Goal: Task Accomplishment & Management: Manage account settings

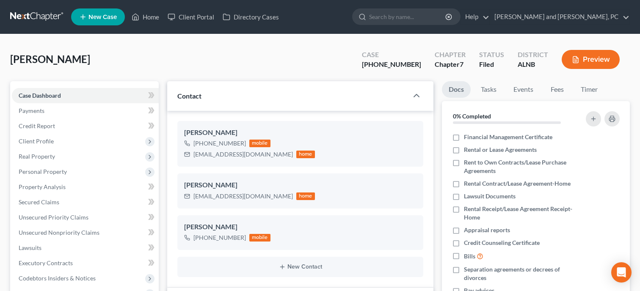
select select "6"
select select "1"
select select "0"
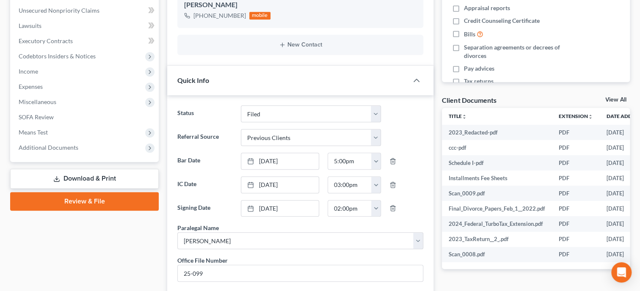
scroll to position [174, 0]
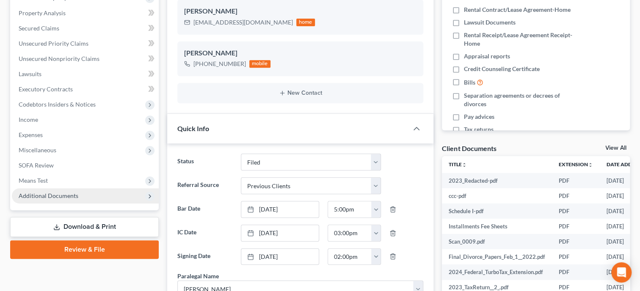
click at [82, 195] on span "Additional Documents" at bounding box center [85, 195] width 147 height 15
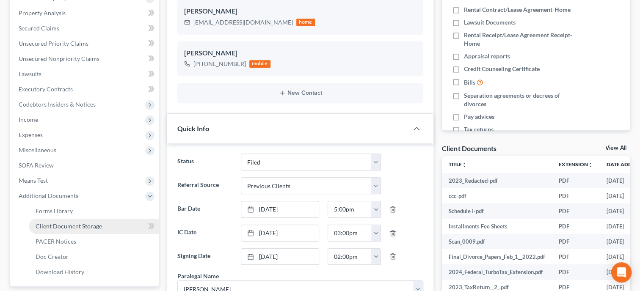
click at [86, 227] on span "Client Document Storage" at bounding box center [69, 226] width 66 height 7
select select "23"
select select "30"
select select "5"
select select "40"
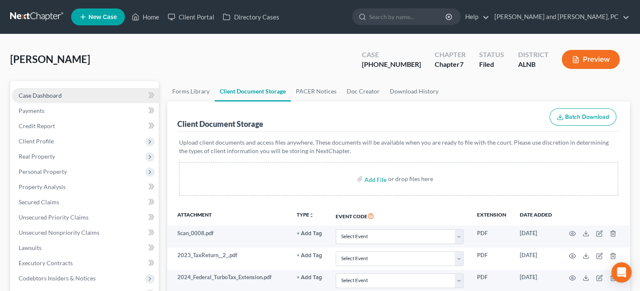
click at [90, 101] on link "Case Dashboard" at bounding box center [85, 95] width 147 height 15
select select "6"
select select "1"
select select "0"
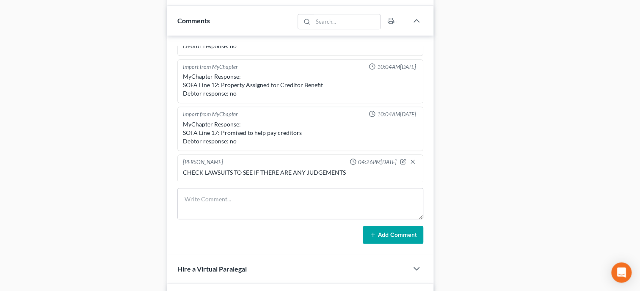
scroll to position [523, 0]
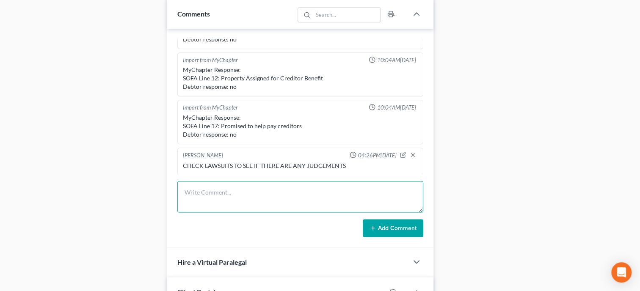
click at [246, 205] on textarea at bounding box center [300, 196] width 246 height 31
type textarea "Uploaded ALL documents to Trustee website."
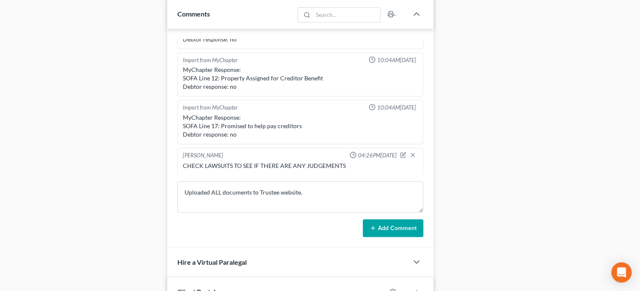
click at [373, 237] on button "Add Comment" at bounding box center [393, 228] width 61 height 18
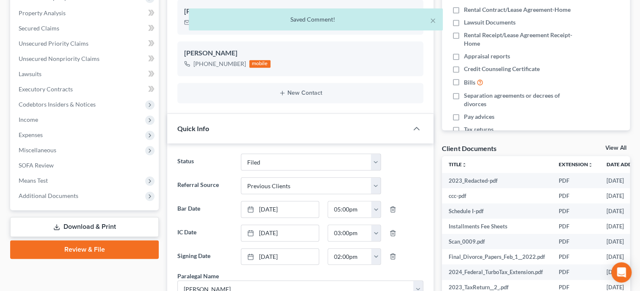
scroll to position [0, 0]
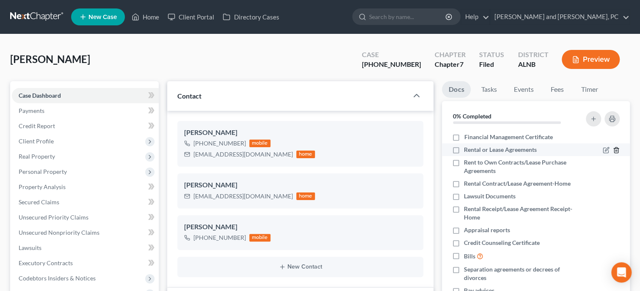
click at [617, 149] on icon "button" at bounding box center [616, 150] width 7 height 7
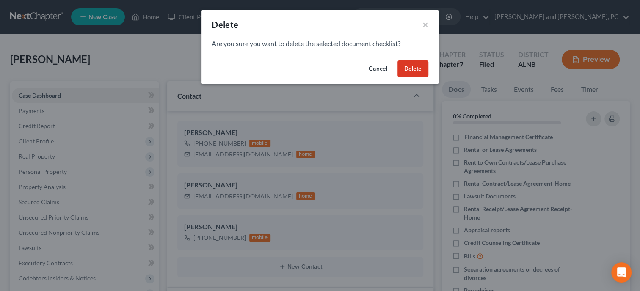
click at [403, 67] on button "Delete" at bounding box center [413, 69] width 31 height 17
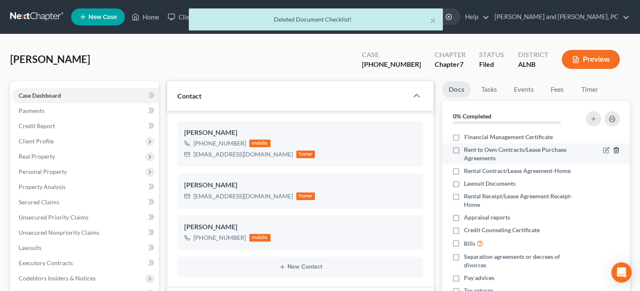
click at [617, 151] on icon "button" at bounding box center [616, 150] width 7 height 7
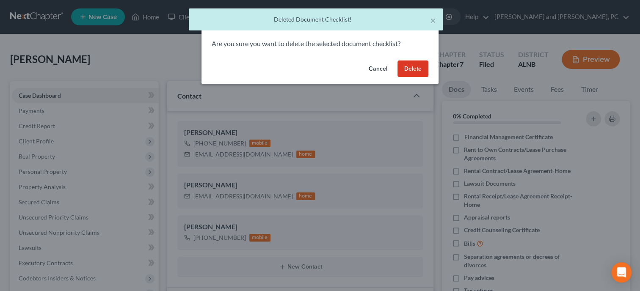
click at [414, 72] on button "Delete" at bounding box center [413, 69] width 31 height 17
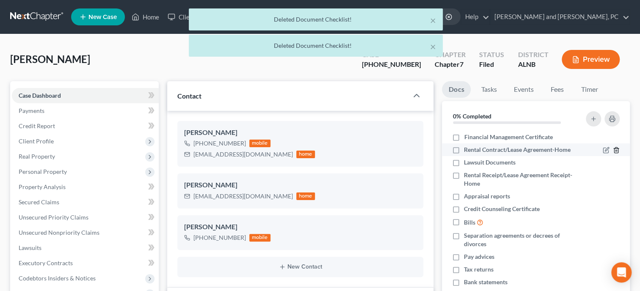
click at [616, 151] on line "button" at bounding box center [616, 151] width 0 height 2
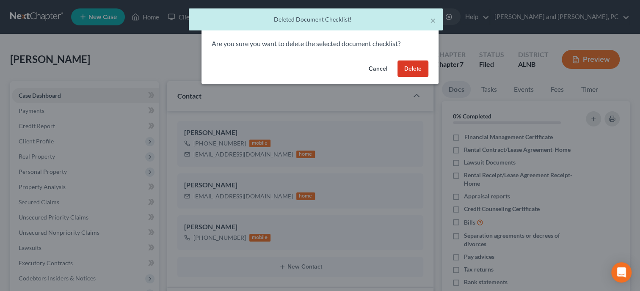
click at [420, 76] on button "Delete" at bounding box center [413, 69] width 31 height 17
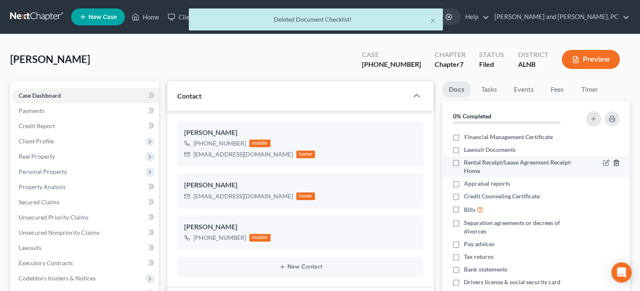
click at [615, 162] on icon "button" at bounding box center [616, 163] width 7 height 7
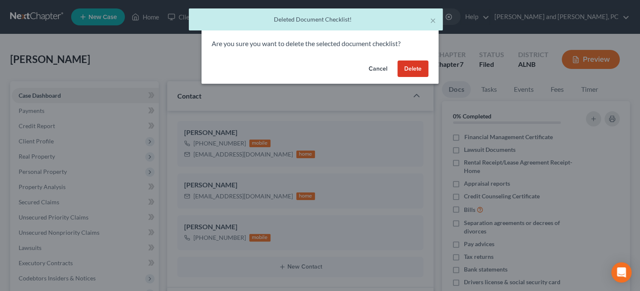
click at [414, 67] on button "Delete" at bounding box center [413, 69] width 31 height 17
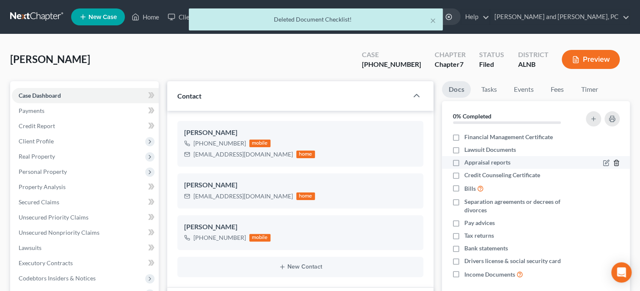
click at [617, 163] on icon "button" at bounding box center [616, 163] width 7 height 7
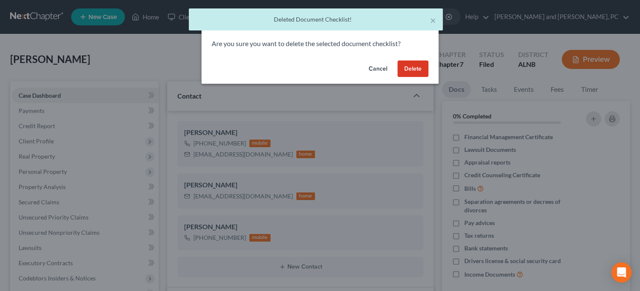
click at [413, 67] on button "Delete" at bounding box center [413, 69] width 31 height 17
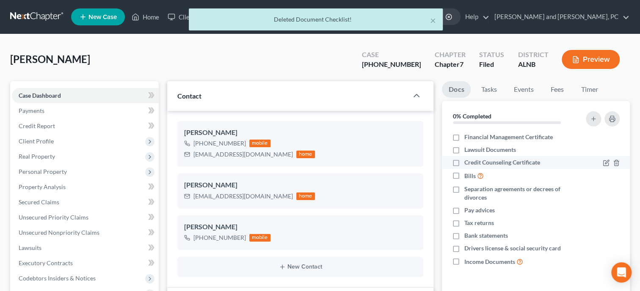
click at [464, 162] on label "Credit Counseling Certificate" at bounding box center [502, 162] width 76 height 8
click at [468, 162] on input "Credit Counseling Certificate" at bounding box center [471, 161] width 6 height 6
checkbox input "true"
click at [464, 176] on label "Bills" at bounding box center [473, 176] width 19 height 10
click at [468, 176] on input "Bills" at bounding box center [471, 174] width 6 height 6
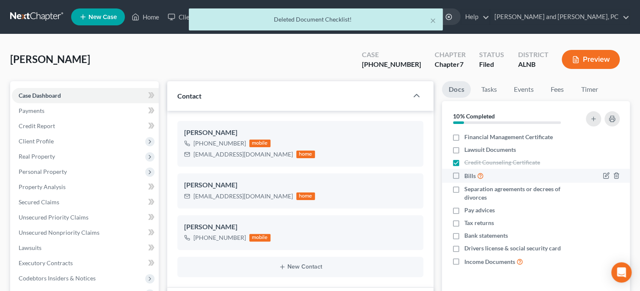
checkbox input "true"
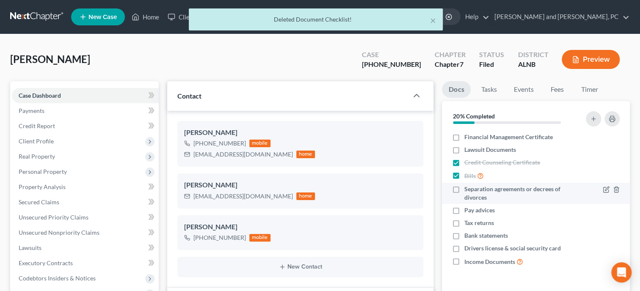
click at [464, 189] on label "Separation agreements or decrees of divorces" at bounding box center [520, 193] width 112 height 17
click at [468, 189] on input "Separation agreements or decrees of divorces" at bounding box center [471, 188] width 6 height 6
checkbox input "true"
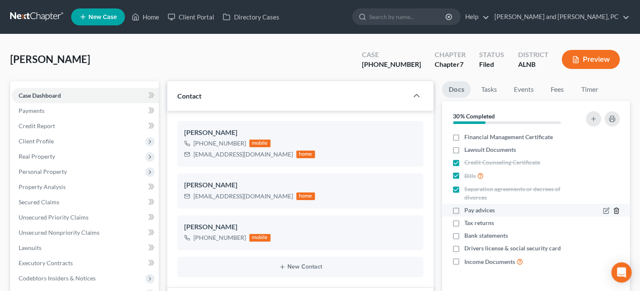
click at [616, 213] on icon "button" at bounding box center [616, 211] width 7 height 7
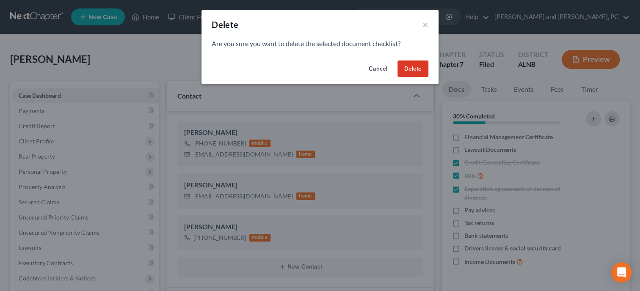
click at [413, 70] on button "Delete" at bounding box center [413, 69] width 31 height 17
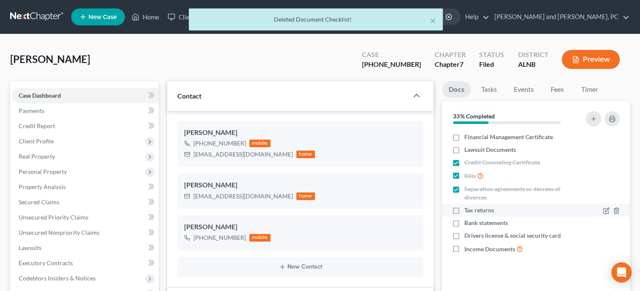
click at [464, 212] on label "Tax returns" at bounding box center [479, 210] width 30 height 8
click at [468, 212] on input "Tax returns" at bounding box center [471, 209] width 6 height 6
checkbox input "true"
click at [464, 223] on label "Bank statements" at bounding box center [486, 223] width 44 height 8
click at [468, 223] on input "Bank statements" at bounding box center [471, 222] width 6 height 6
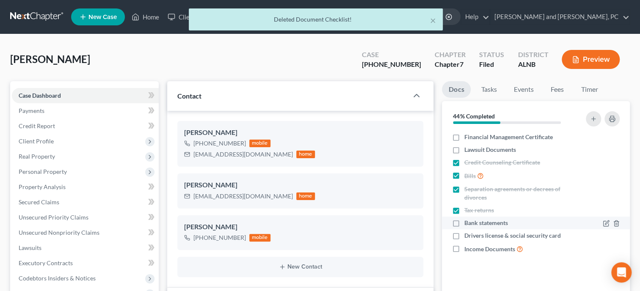
checkbox input "true"
click at [464, 233] on label "Drivers license & social security card" at bounding box center [512, 236] width 97 height 8
click at [468, 233] on input "Drivers license & social security card" at bounding box center [471, 235] width 6 height 6
checkbox input "true"
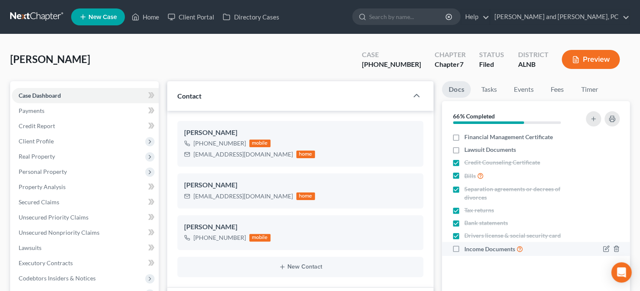
click at [464, 248] on label "Income Documents" at bounding box center [493, 249] width 59 height 10
click at [468, 248] on input "Income Documents" at bounding box center [471, 247] width 6 height 6
checkbox input "true"
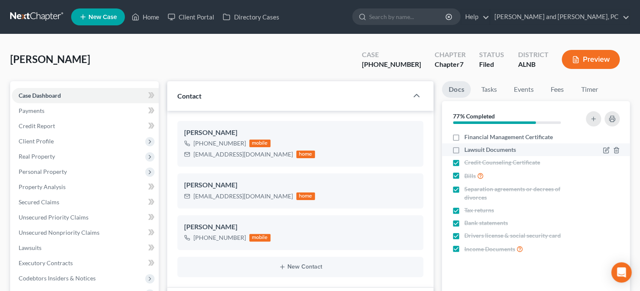
click at [464, 150] on label "Lawsuit Documents" at bounding box center [490, 150] width 52 height 8
click at [468, 150] on input "Lawsuit Documents" at bounding box center [471, 149] width 6 height 6
checkbox input "true"
click at [496, 91] on link "Tasks" at bounding box center [488, 89] width 29 height 17
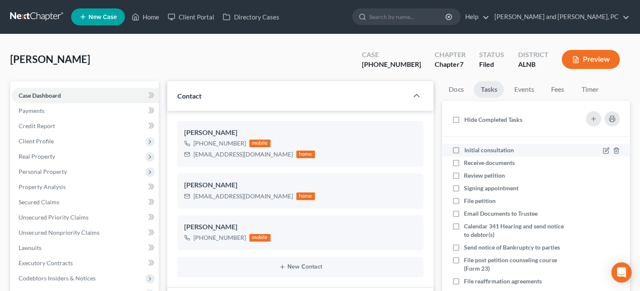
click at [464, 148] on label "Initial consultation" at bounding box center [492, 150] width 56 height 8
click at [468, 148] on input "Initial consultation" at bounding box center [471, 149] width 6 height 6
checkbox input "true"
click at [464, 162] on label "Receive documents" at bounding box center [493, 163] width 58 height 8
click at [468, 162] on input "Receive documents" at bounding box center [471, 162] width 6 height 6
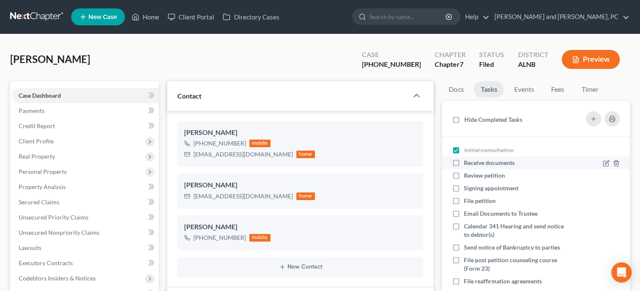
checkbox input "true"
click at [464, 174] on label "Review petition" at bounding box center [488, 176] width 48 height 8
click at [468, 174] on input "Review petition" at bounding box center [471, 175] width 6 height 6
checkbox input "true"
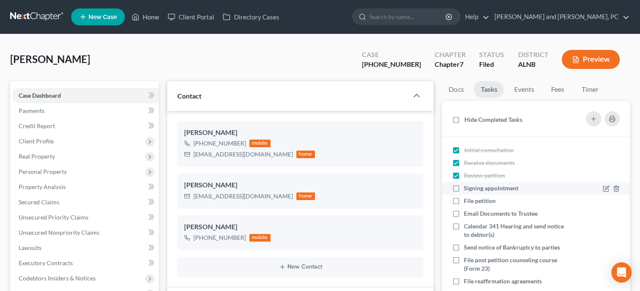
click at [464, 189] on label "Signing appointment" at bounding box center [494, 188] width 61 height 8
click at [468, 189] on input "Signing appointment" at bounding box center [471, 187] width 6 height 6
checkbox input "true"
click at [464, 200] on label "File petition" at bounding box center [483, 201] width 39 height 8
click at [468, 200] on input "File petition" at bounding box center [471, 200] width 6 height 6
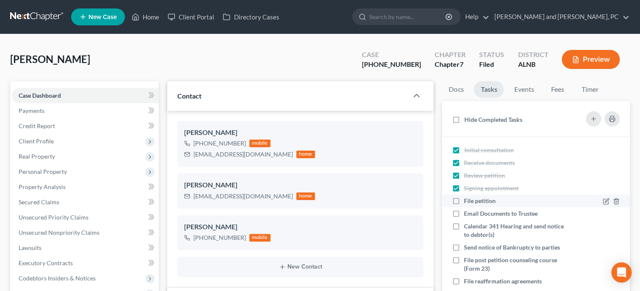
checkbox input "true"
click at [464, 213] on label "Email Documents to Trustee" at bounding box center [504, 214] width 80 height 8
click at [468, 213] on input "Email Documents to Trustee" at bounding box center [471, 213] width 6 height 6
checkbox input "true"
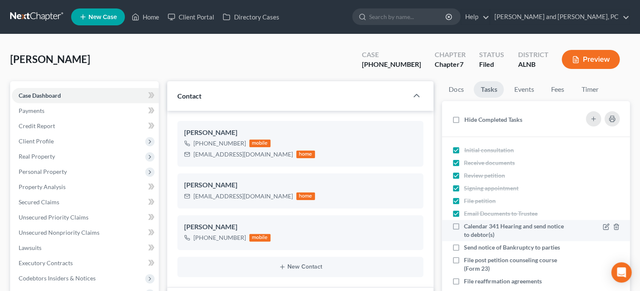
click at [464, 225] on label "Calendar 341 Hearing and send notice to debtor(s)" at bounding box center [515, 230] width 102 height 17
click at [468, 225] on input "Calendar 341 Hearing and send notice to debtor(s)" at bounding box center [471, 225] width 6 height 6
checkbox input "true"
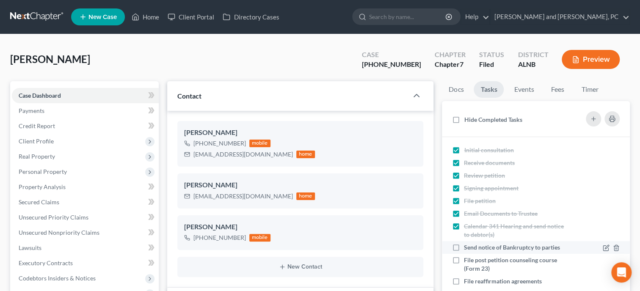
click at [464, 248] on label "Send notice of Bankruptcy to parties" at bounding box center [515, 248] width 102 height 8
click at [468, 248] on input "Send notice of Bankruptcy to parties" at bounding box center [471, 247] width 6 height 6
checkbox input "true"
click at [556, 89] on link "Fees" at bounding box center [557, 89] width 27 height 17
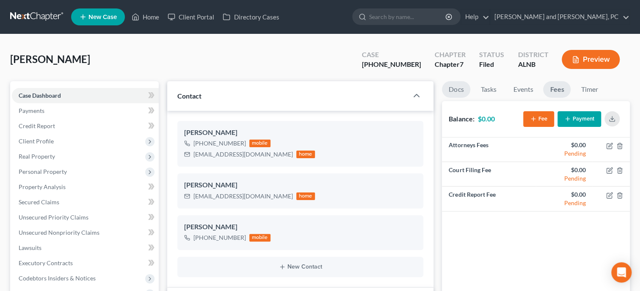
click at [457, 90] on link "Docs" at bounding box center [456, 89] width 28 height 17
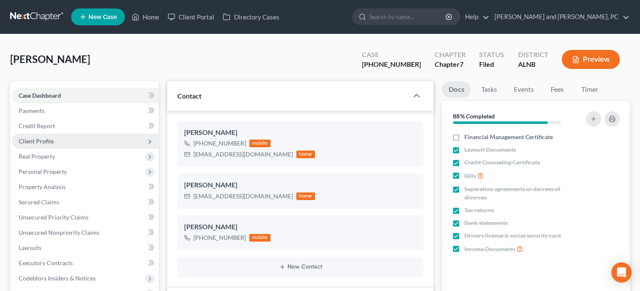
click at [50, 148] on span "Client Profile" at bounding box center [85, 141] width 147 height 15
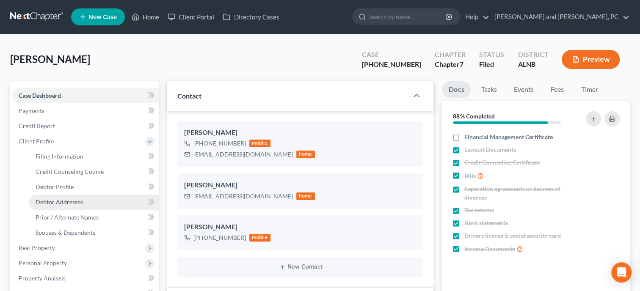
click at [65, 201] on span "Debtor Addresses" at bounding box center [59, 202] width 47 height 7
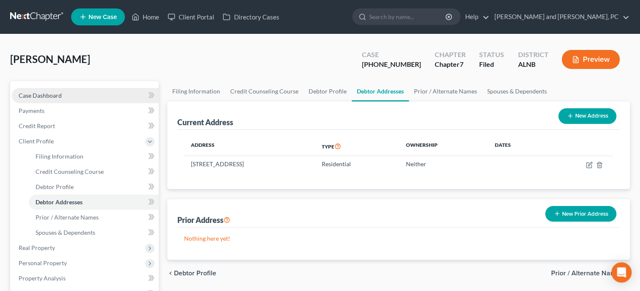
click at [39, 90] on link "Case Dashboard" at bounding box center [85, 95] width 147 height 15
select select "1"
select select "0"
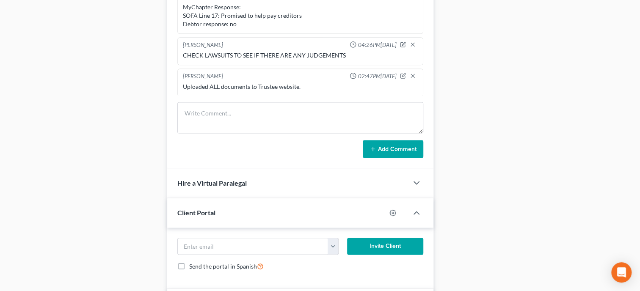
scroll to position [610, 0]
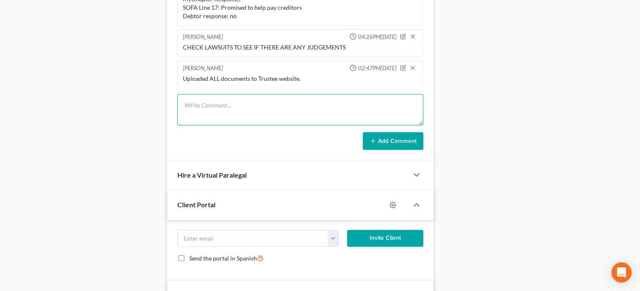
click at [202, 125] on textarea at bounding box center [300, 109] width 246 height 31
type textarea "Mailed 341 Letter to Client"
click at [393, 150] on button "Add Comment" at bounding box center [393, 141] width 61 height 18
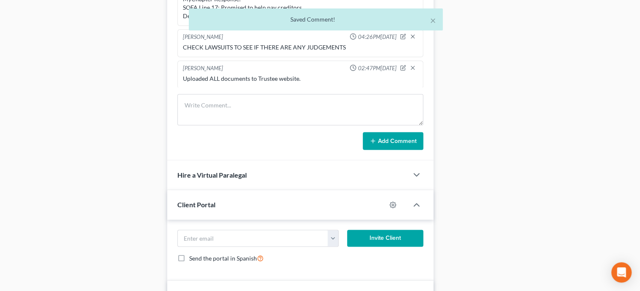
scroll to position [97, 0]
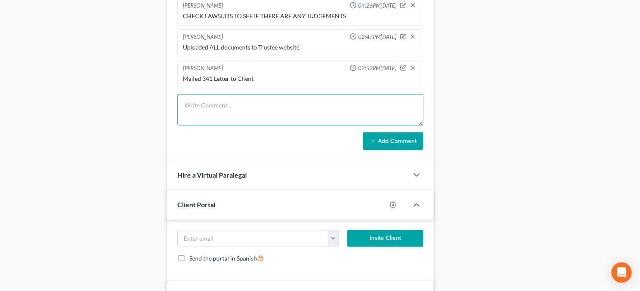
click at [194, 122] on textarea at bounding box center [300, 109] width 246 height 31
type textarea "e"
type textarea "Emailed FM Docs to CFEFA"
click at [385, 150] on button "Add Comment" at bounding box center [393, 141] width 61 height 18
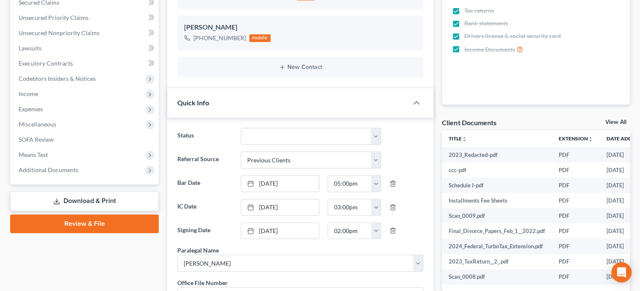
scroll to position [174, 0]
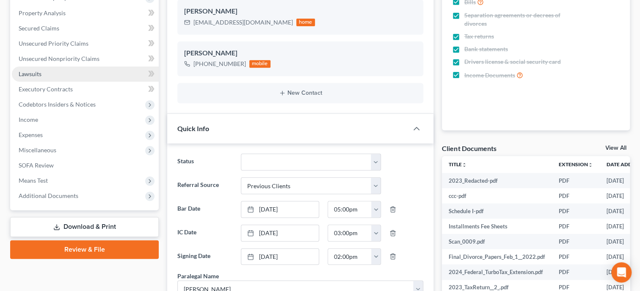
click at [46, 76] on link "Lawsuits" at bounding box center [85, 73] width 147 height 15
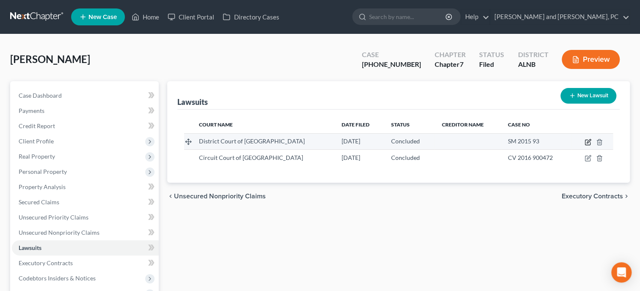
click at [588, 140] on icon "button" at bounding box center [588, 142] width 7 height 7
select select "0"
select select "2"
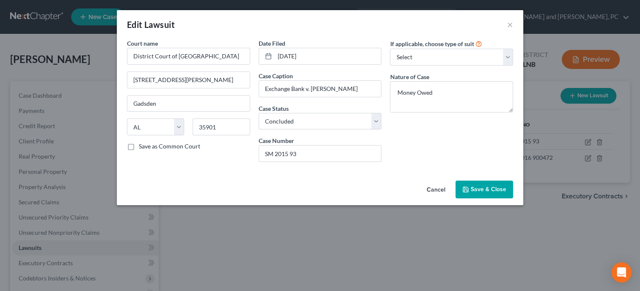
click at [473, 192] on span "Save & Close" at bounding box center [489, 189] width 36 height 7
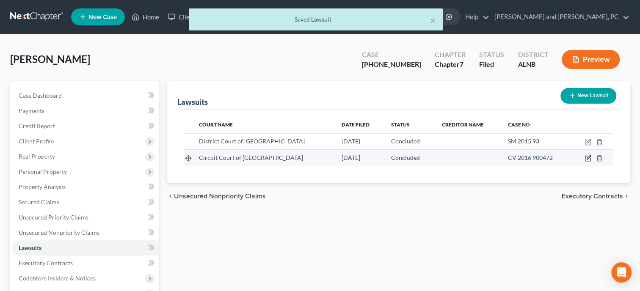
click at [590, 157] on icon "button" at bounding box center [589, 158] width 4 height 4
select select "0"
select select "2"
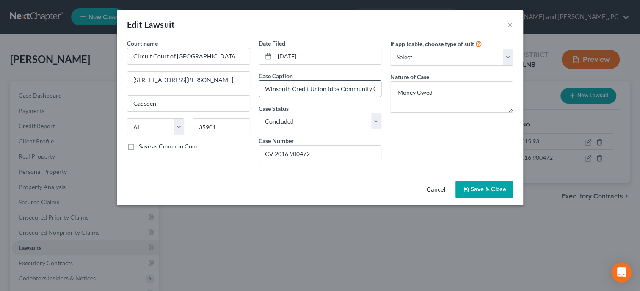
click at [280, 90] on input "Winsouth Credit Union fdba Community Credit Union v. Kevin Jacksoon" at bounding box center [320, 89] width 122 height 16
click at [368, 89] on input "Winsouth Credit Union fdba Community Credit Union v. Kevin Jacksoon" at bounding box center [320, 89] width 122 height 16
type input "Winsouth Credit Union fdba Community Credit Union v. Kevin Jackson"
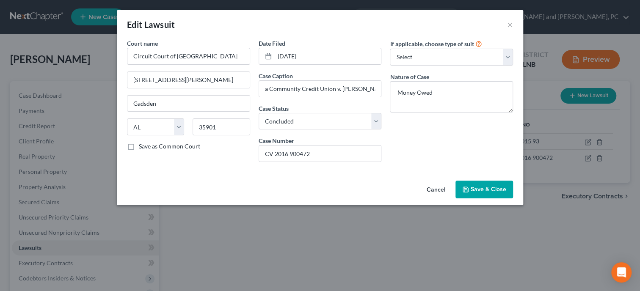
click at [485, 184] on button "Save & Close" at bounding box center [485, 190] width 58 height 18
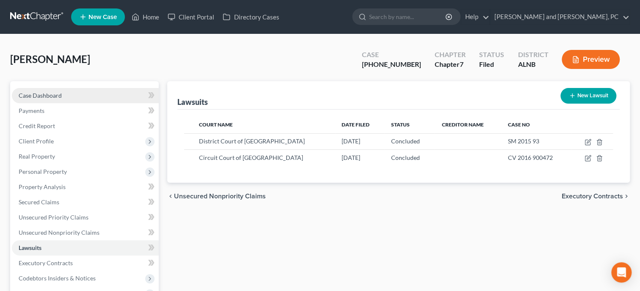
click at [46, 91] on link "Case Dashboard" at bounding box center [85, 95] width 147 height 15
select select "1"
select select "0"
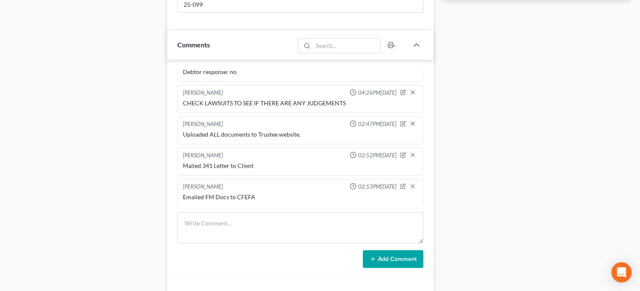
scroll to position [523, 0]
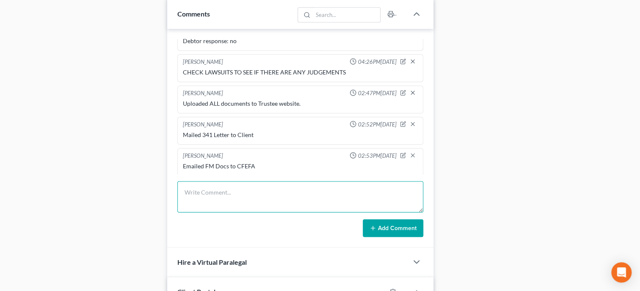
click at [278, 212] on textarea at bounding box center [300, 196] width 246 height 31
type textarea "Filed Sugg of BK in State Case with Exchange Bank"
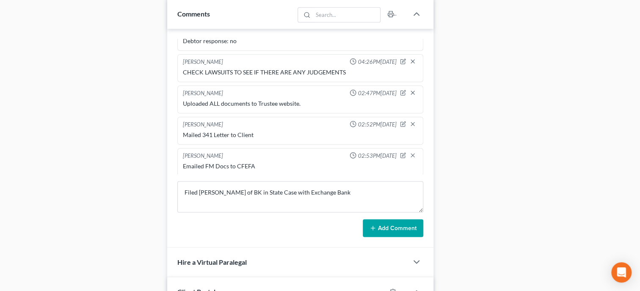
click at [374, 237] on button "Add Comment" at bounding box center [393, 228] width 61 height 18
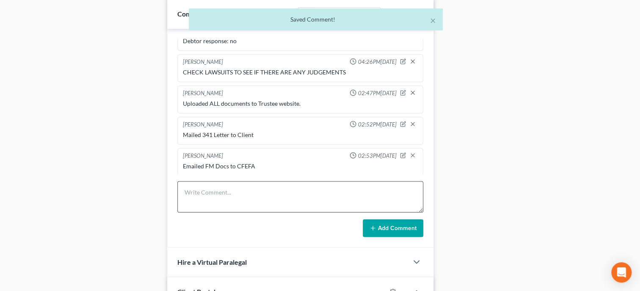
scroll to position [159, 0]
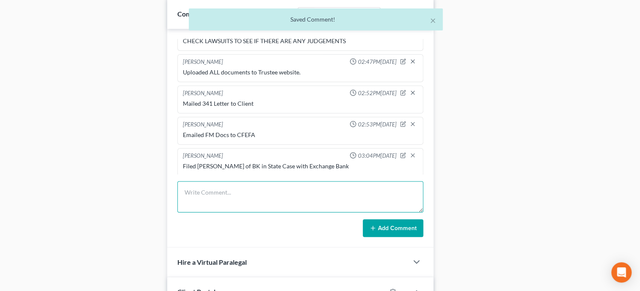
click at [266, 213] on textarea at bounding box center [300, 196] width 246 height 31
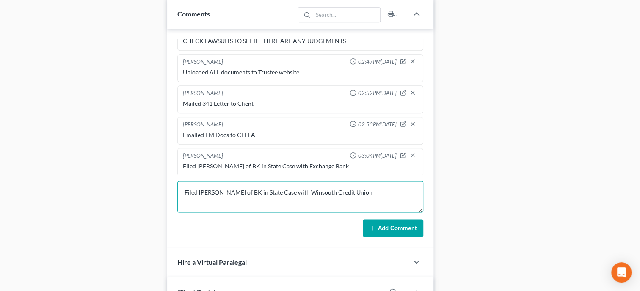
type textarea "Filed Sugg of BK in State Case with Winsouth Credit Union"
click at [390, 237] on button "Add Comment" at bounding box center [393, 228] width 61 height 18
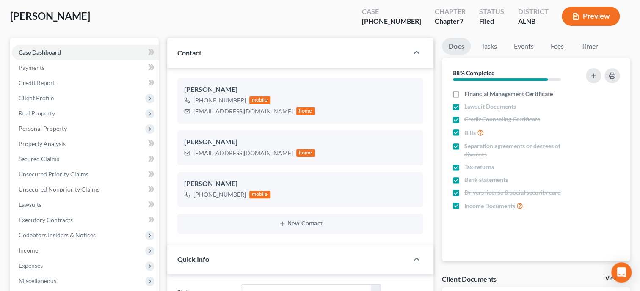
scroll to position [0, 0]
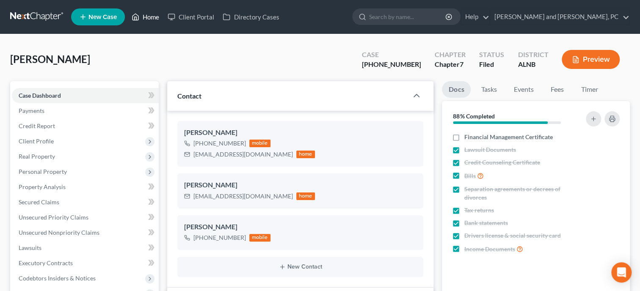
click at [155, 19] on link "Home" at bounding box center [145, 16] width 36 height 15
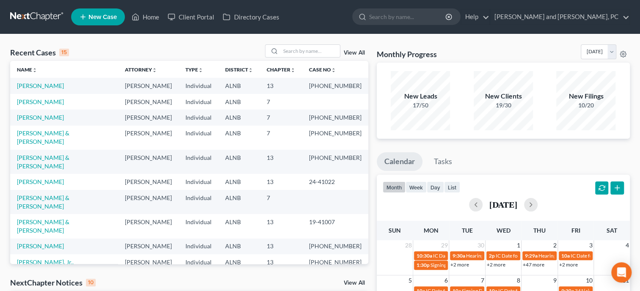
click at [43, 259] on link "Barnett, Jr., Spencer" at bounding box center [45, 267] width 57 height 16
select select "6"
select select "0"
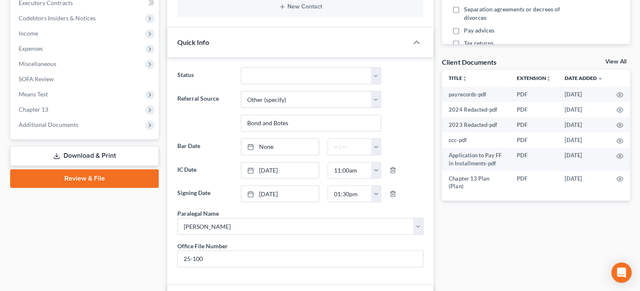
scroll to position [261, 0]
click at [263, 146] on link "None" at bounding box center [280, 146] width 78 height 16
type input "10/14/2025"
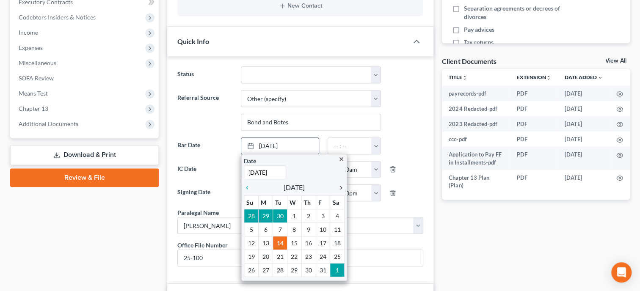
click at [341, 187] on icon "chevron_right" at bounding box center [339, 188] width 11 height 7
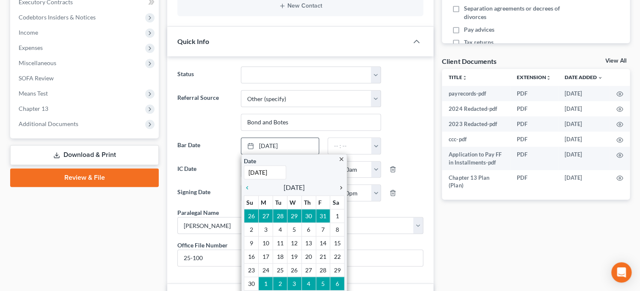
click at [341, 187] on icon "chevron_right" at bounding box center [339, 188] width 11 height 7
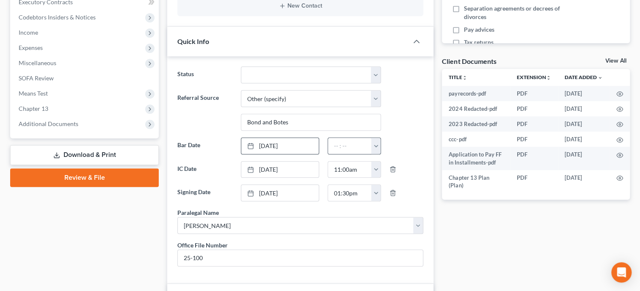
click at [377, 140] on button "button" at bounding box center [375, 146] width 9 height 16
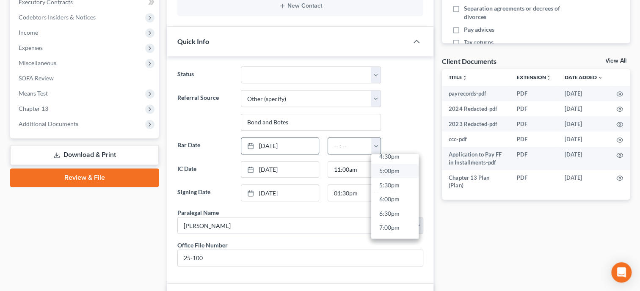
click at [384, 174] on link "5:00pm" at bounding box center [394, 171] width 47 height 14
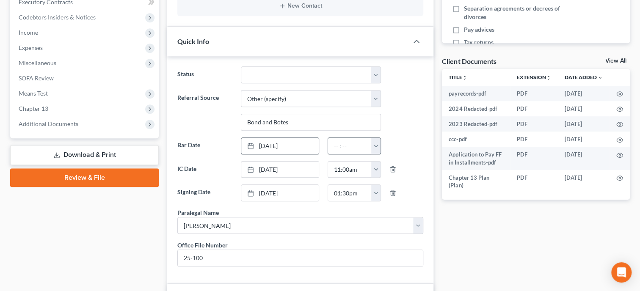
type input "5:00pm"
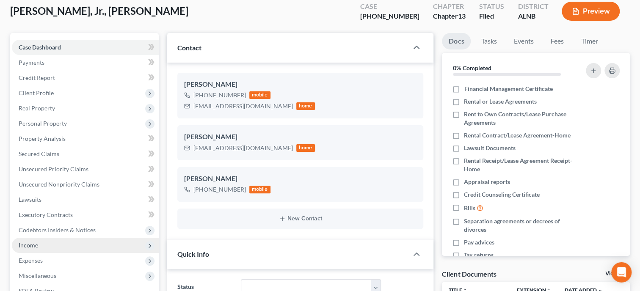
scroll to position [0, 0]
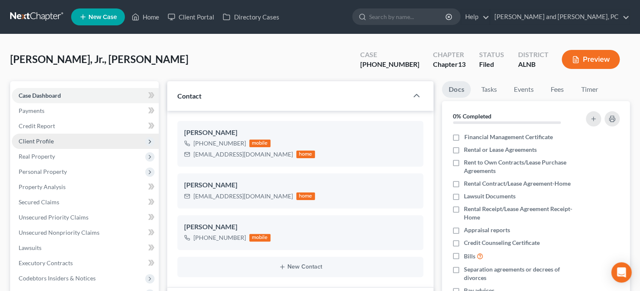
click at [42, 141] on span "Client Profile" at bounding box center [36, 141] width 35 height 7
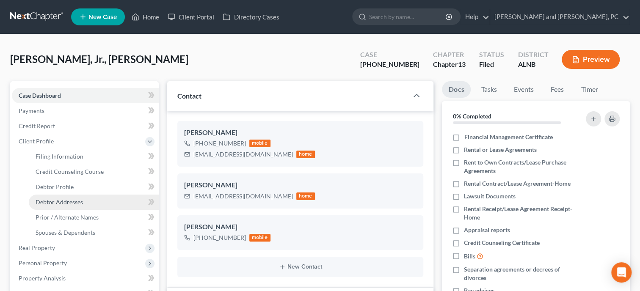
click at [55, 204] on span "Debtor Addresses" at bounding box center [59, 202] width 47 height 7
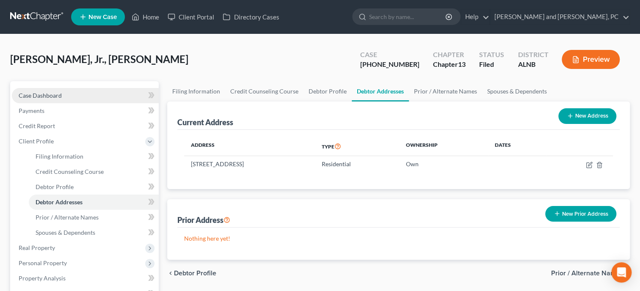
click at [55, 92] on span "Case Dashboard" at bounding box center [40, 95] width 43 height 7
select select "6"
select select "0"
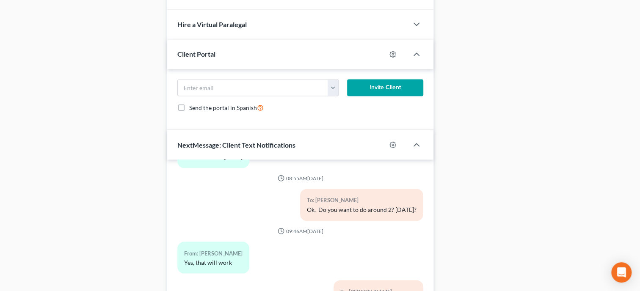
scroll to position [610, 0]
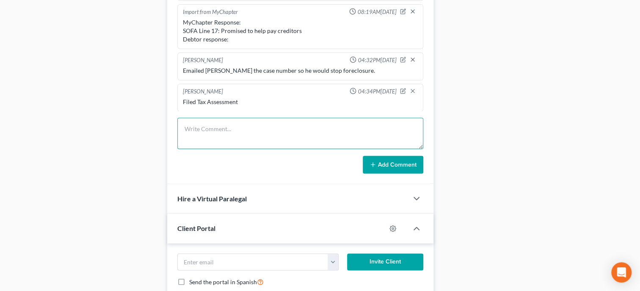
click at [260, 146] on textarea at bounding box center [300, 133] width 246 height 31
type textarea "Mailed 341 letter to client."
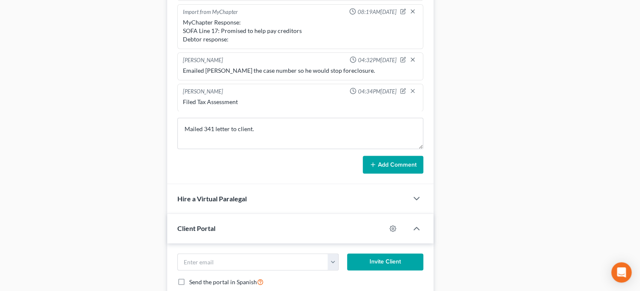
click at [411, 174] on button "Add Comment" at bounding box center [393, 165] width 61 height 18
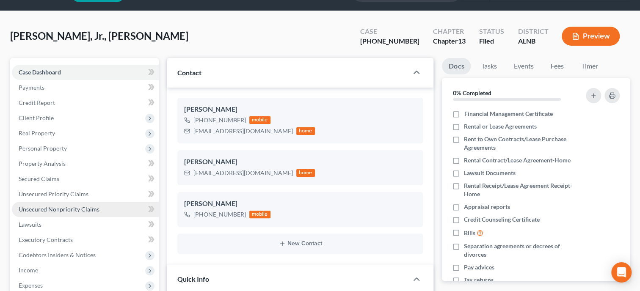
scroll to position [0, 0]
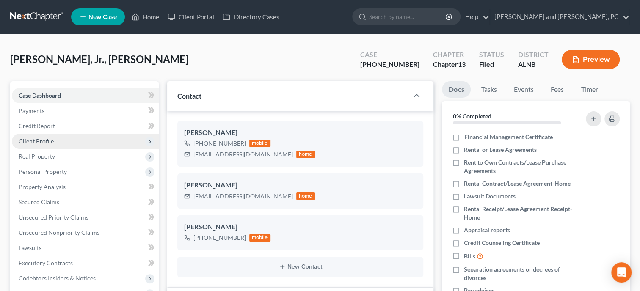
click at [58, 146] on span "Client Profile" at bounding box center [85, 141] width 147 height 15
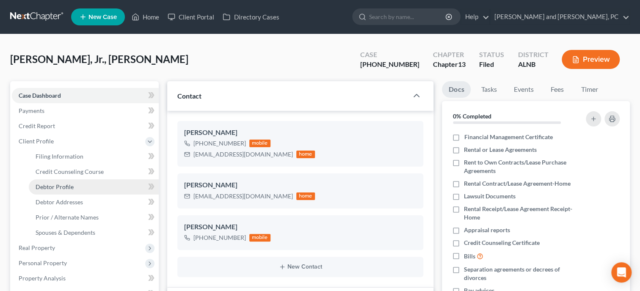
click at [63, 184] on span "Debtor Profile" at bounding box center [55, 186] width 38 height 7
select select "1"
select select "6"
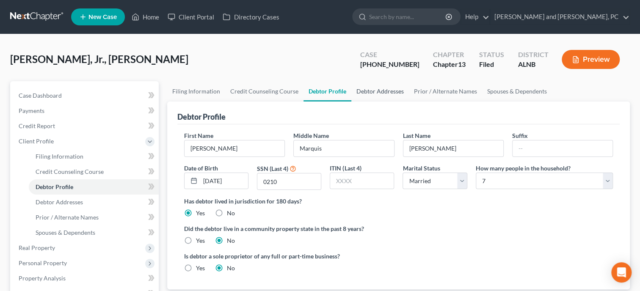
click at [353, 93] on link "Debtor Addresses" at bounding box center [381, 91] width 58 height 20
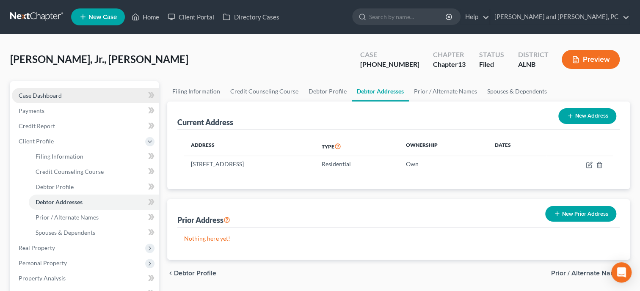
click at [55, 96] on span "Case Dashboard" at bounding box center [40, 95] width 43 height 7
select select "6"
select select "0"
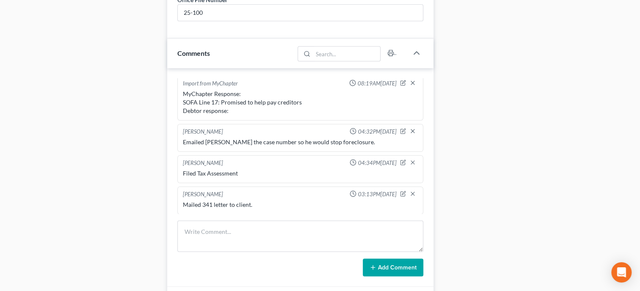
scroll to position [566, 0]
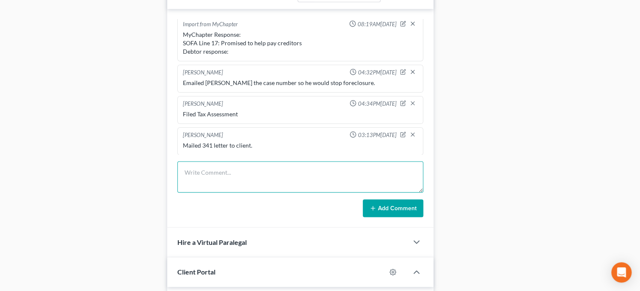
click at [243, 191] on textarea at bounding box center [300, 176] width 246 height 31
type textarea "Emailed ALL documents to Brandi at Linda's Office."
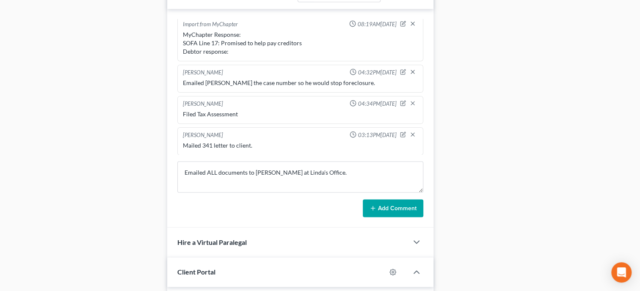
click at [382, 217] on button "Add Comment" at bounding box center [393, 208] width 61 height 18
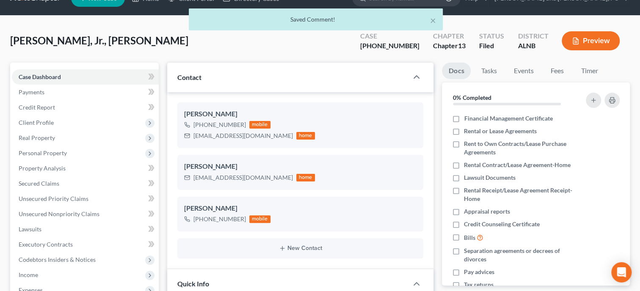
scroll to position [0, 0]
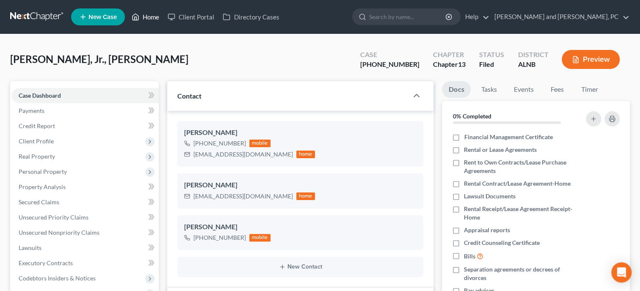
click at [148, 18] on link "Home" at bounding box center [145, 16] width 36 height 15
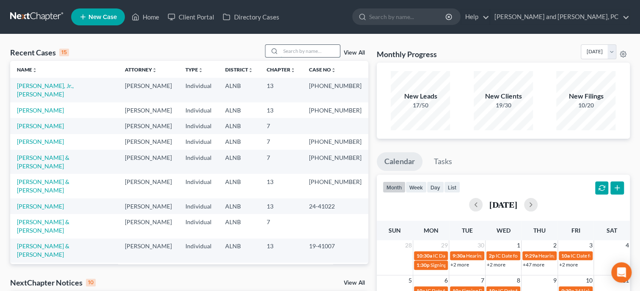
click at [305, 55] on input "search" at bounding box center [310, 51] width 59 height 12
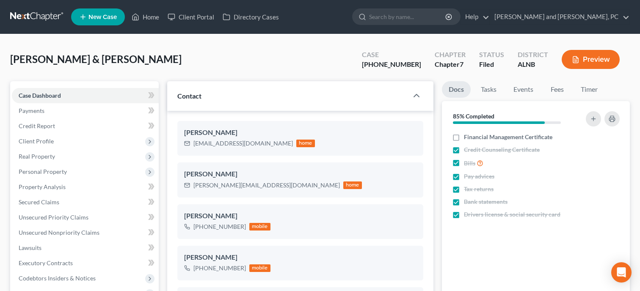
select select "6"
select select "4"
select select "0"
